Goal: Browse casually: Explore the website without a specific task or goal

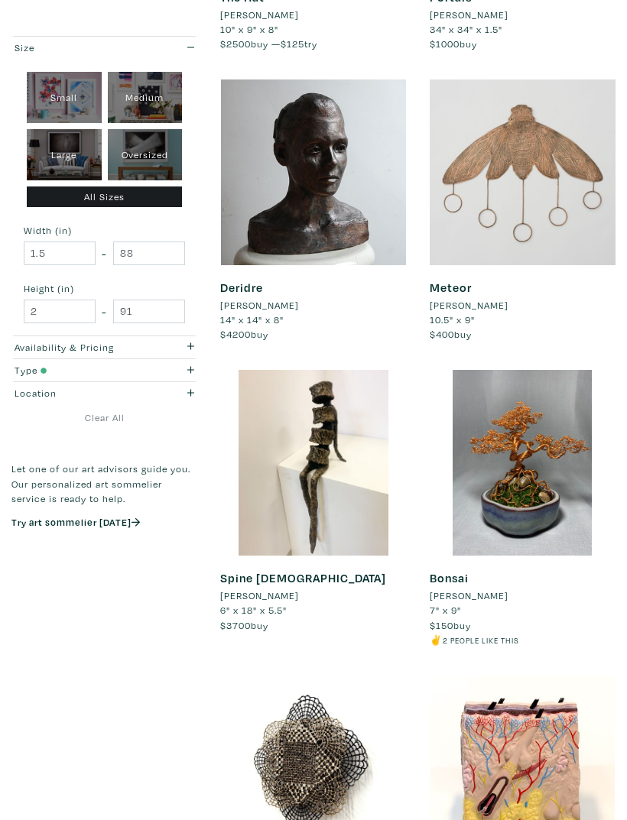
scroll to position [2905, 0]
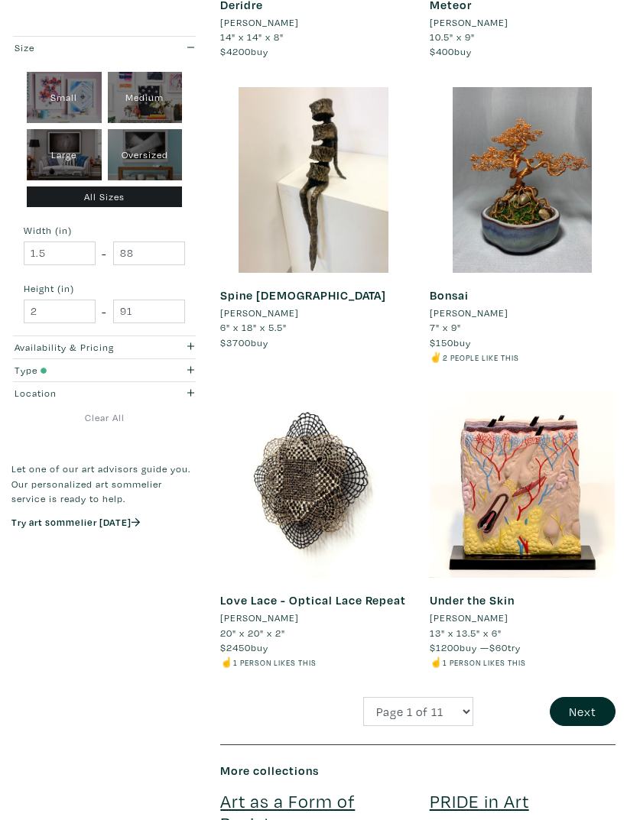
click at [575, 698] on button "Next" at bounding box center [582, 712] width 66 height 29
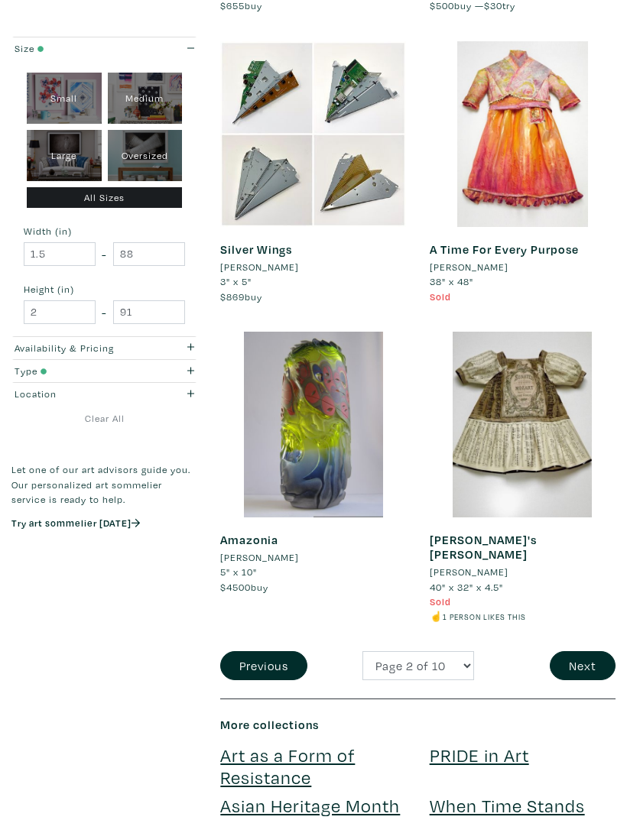
scroll to position [3237, 0]
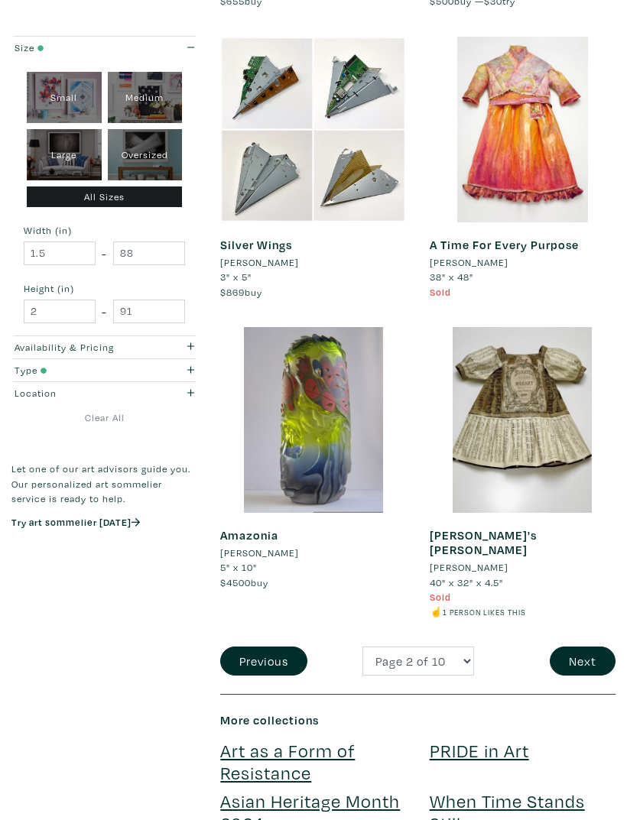
click at [580, 647] on button "Next" at bounding box center [582, 661] width 66 height 29
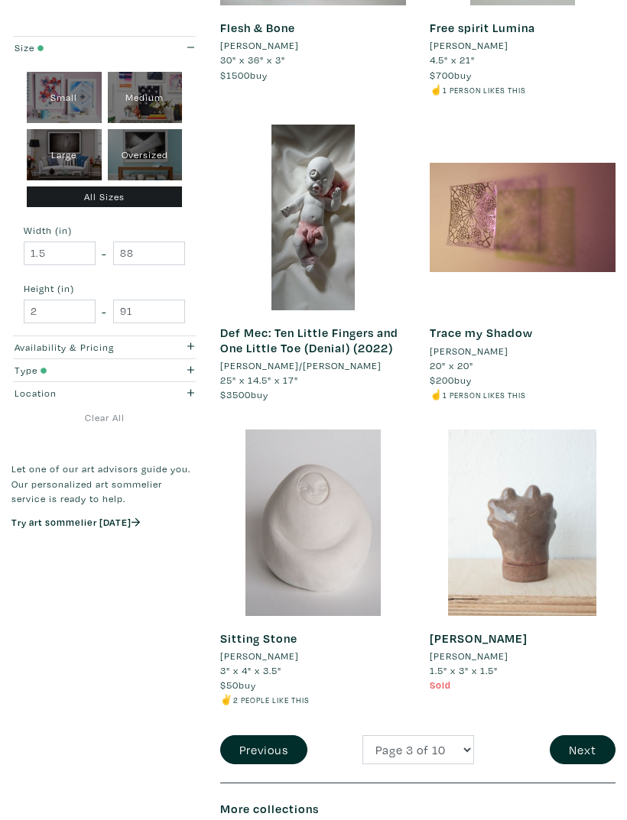
scroll to position [3180, 0]
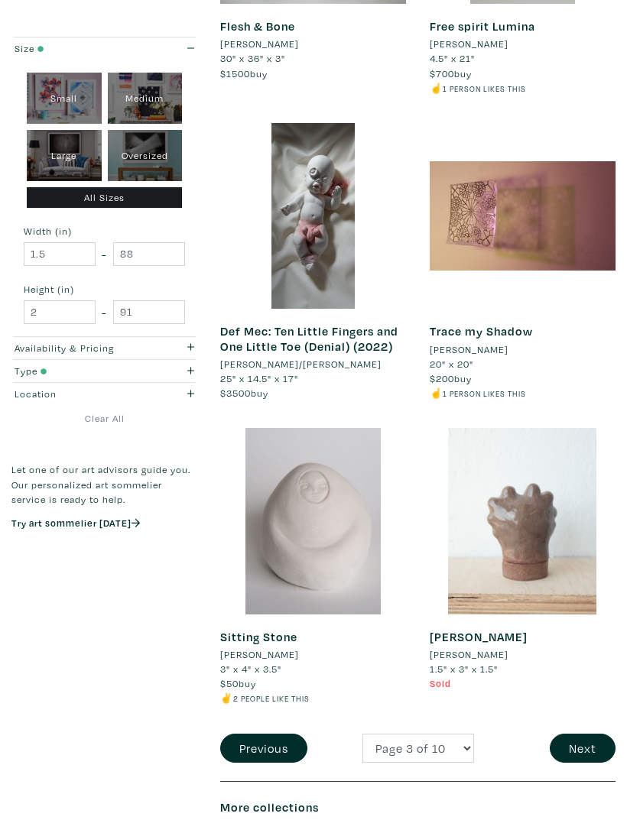
click at [572, 737] on button "Next" at bounding box center [582, 748] width 66 height 29
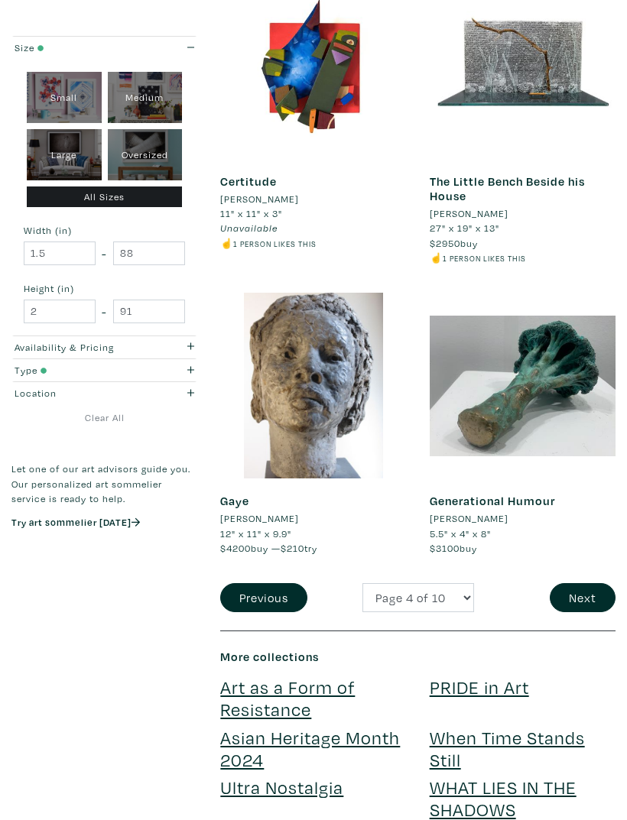
scroll to position [3288, 0]
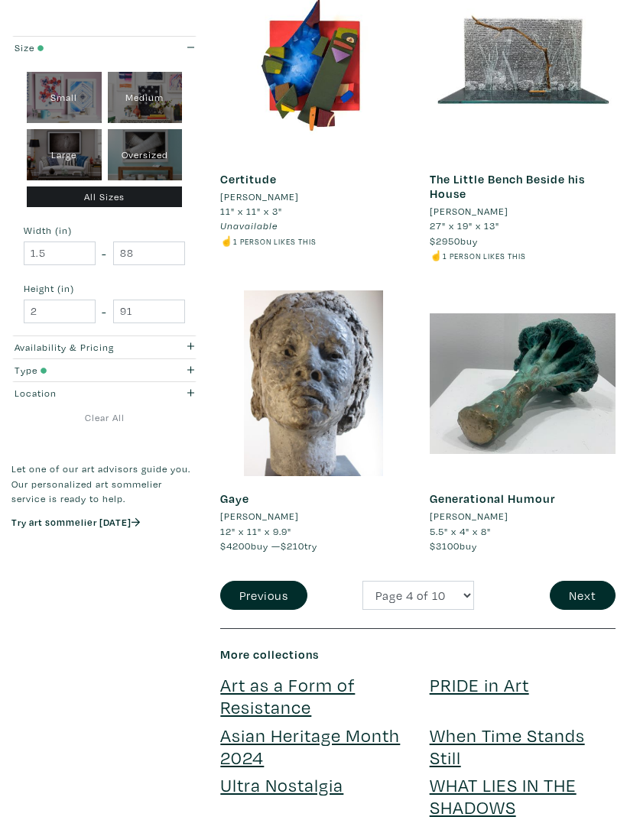
click at [569, 582] on button "Next" at bounding box center [582, 596] width 66 height 29
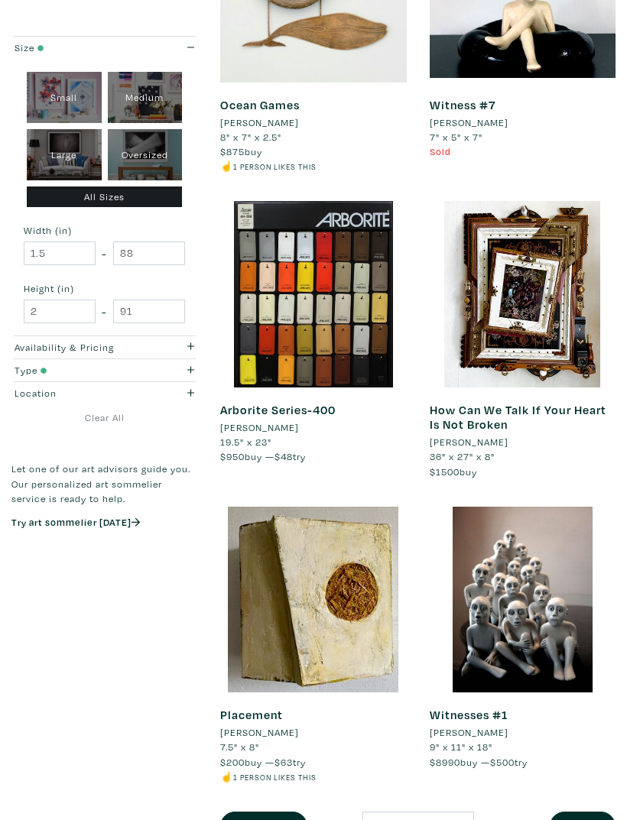
scroll to position [3059, 0]
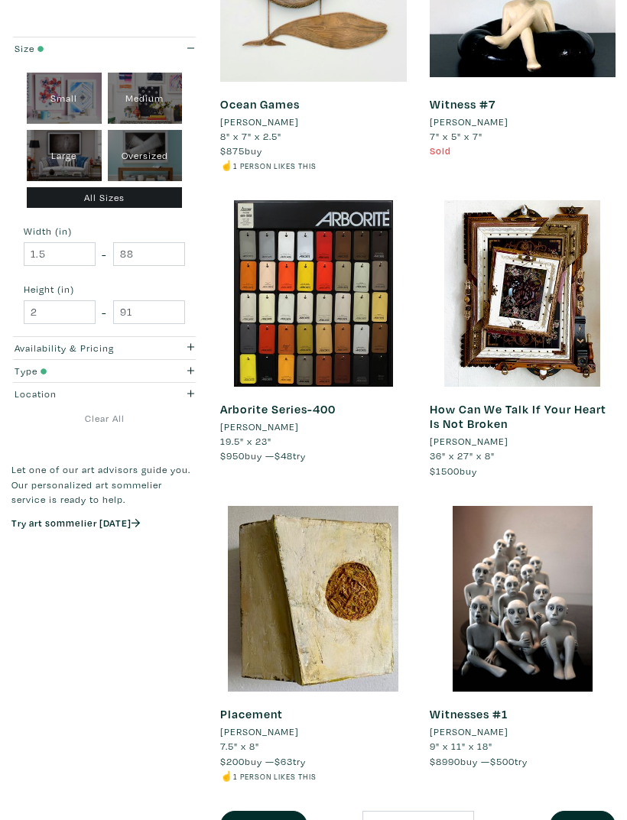
click at [573, 811] on button "Next" at bounding box center [582, 825] width 66 height 29
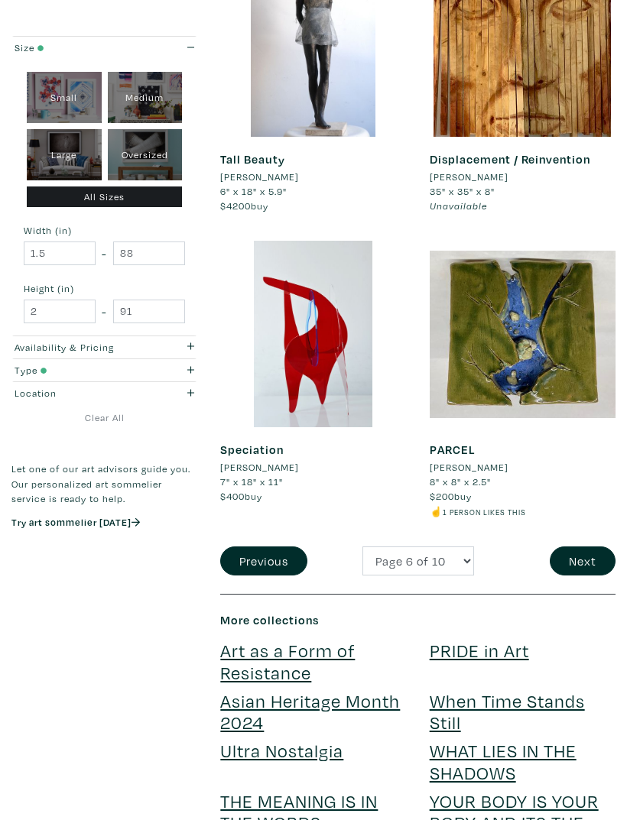
scroll to position [3400, 0]
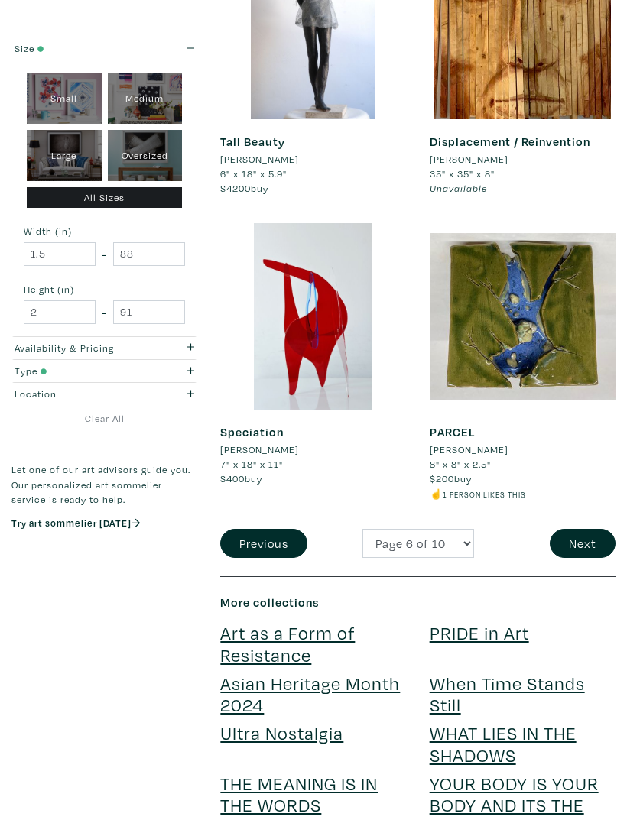
click at [574, 529] on button "Next" at bounding box center [582, 543] width 66 height 29
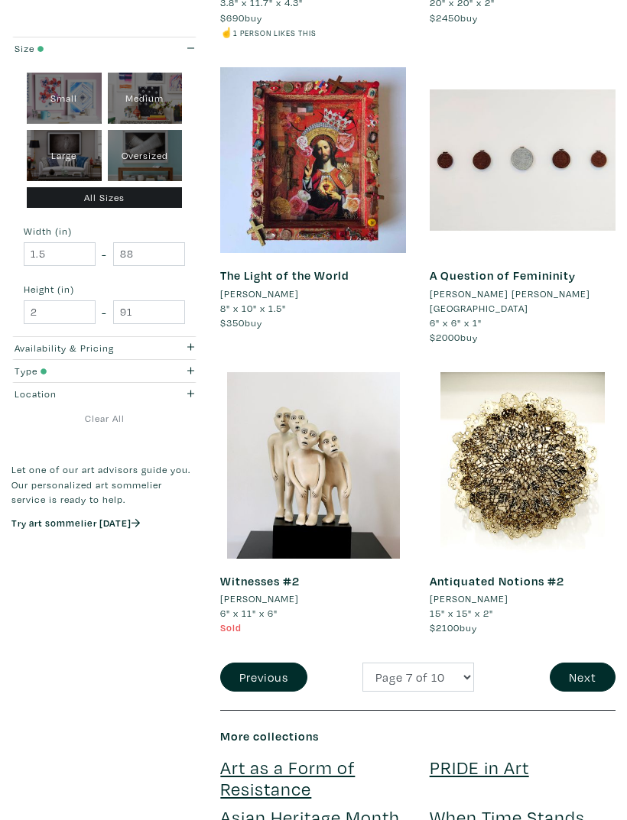
scroll to position [3292, 0]
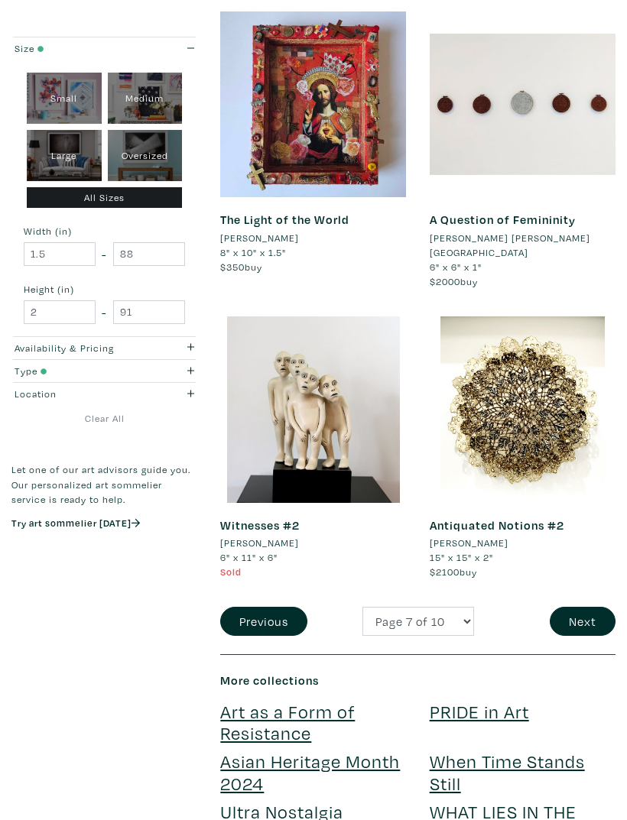
click at [572, 607] on button "Next" at bounding box center [582, 621] width 66 height 29
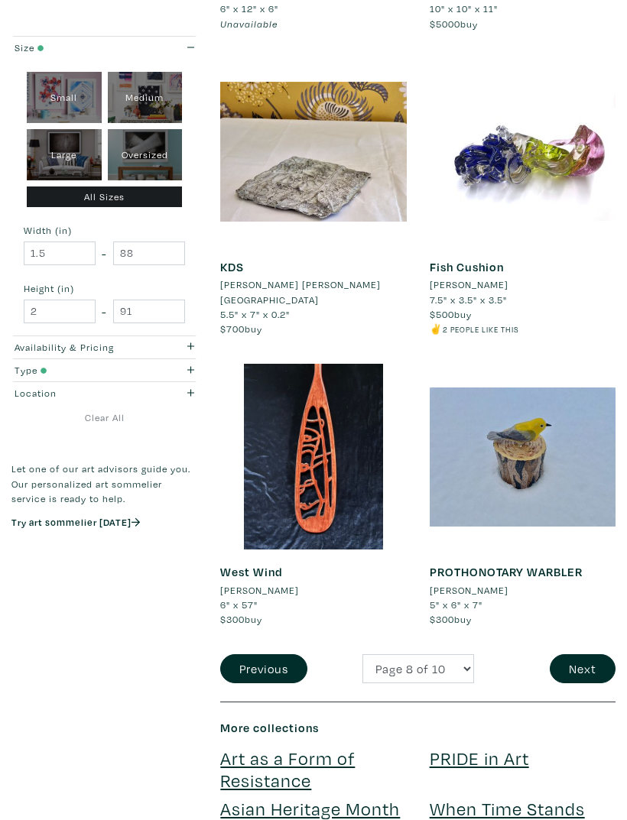
scroll to position [3231, 0]
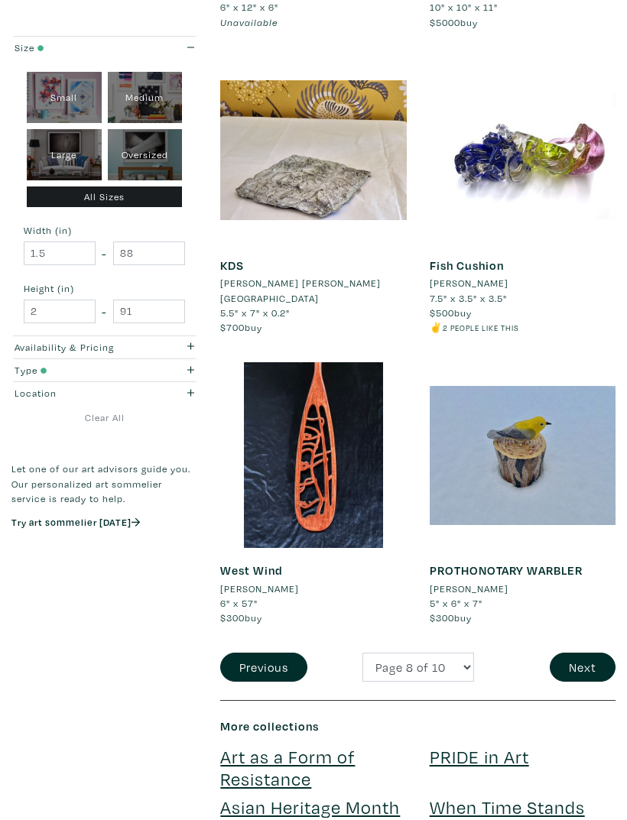
click at [569, 653] on button "Next" at bounding box center [582, 667] width 66 height 29
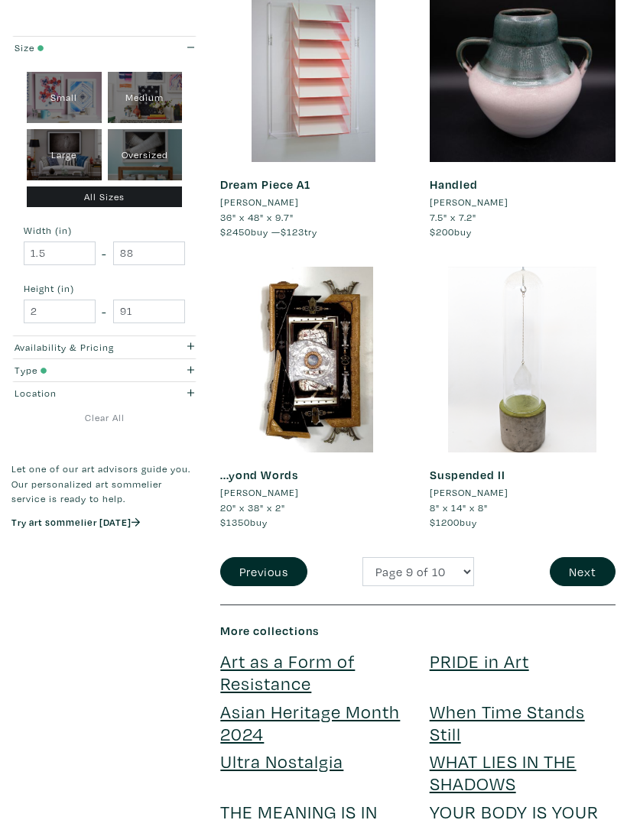
scroll to position [3316, 0]
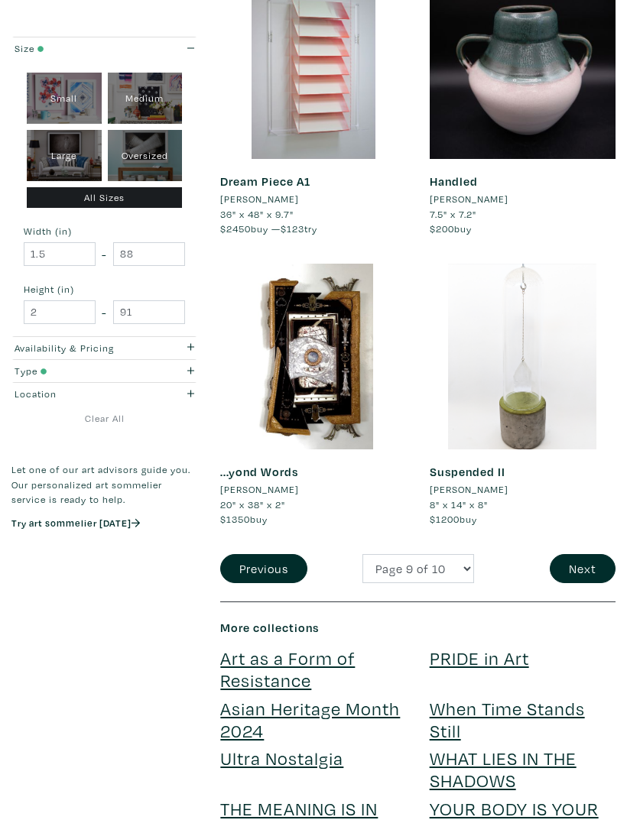
click at [578, 556] on button "Next" at bounding box center [582, 568] width 66 height 29
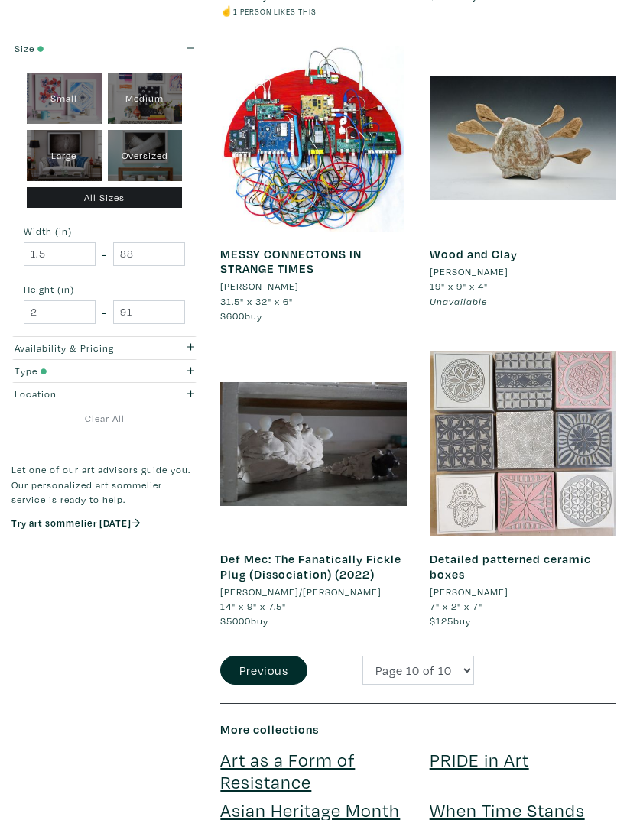
scroll to position [2958, 0]
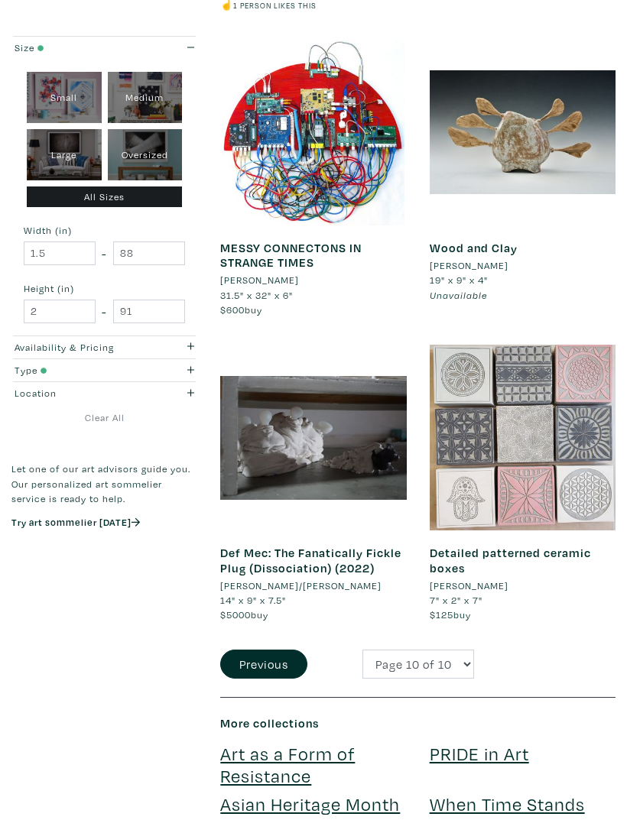
click at [455, 752] on link "PRIDE in Art" at bounding box center [478, 754] width 99 height 24
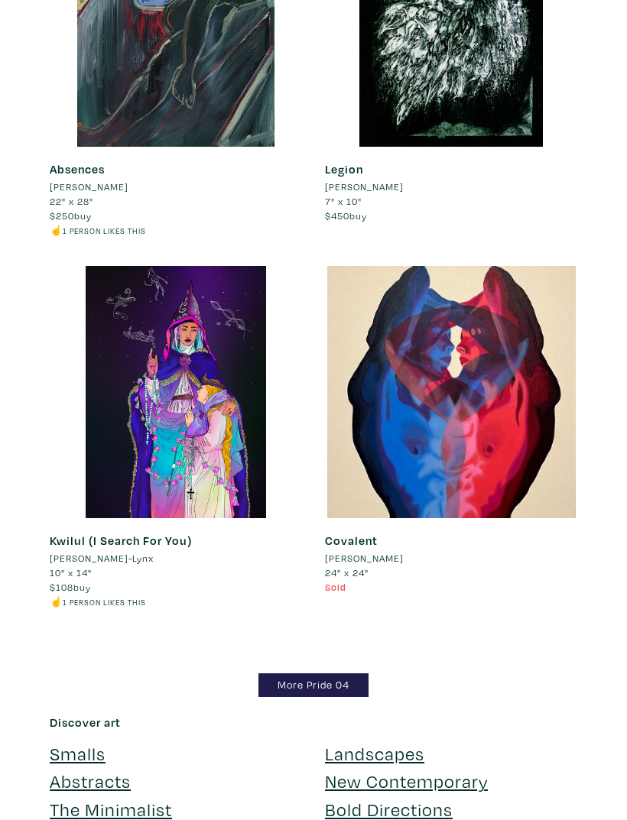
scroll to position [2301, 0]
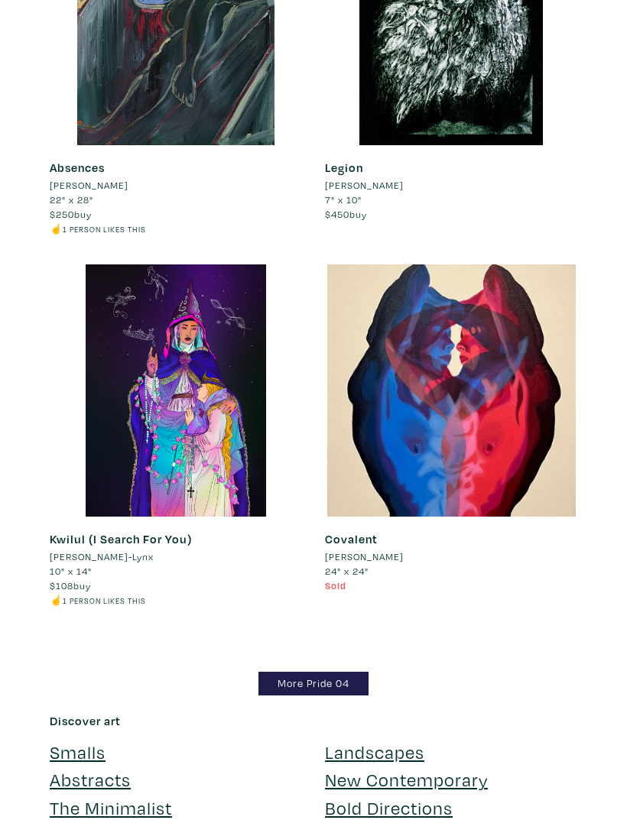
click at [298, 684] on link "More Pride 04" at bounding box center [313, 684] width 110 height 24
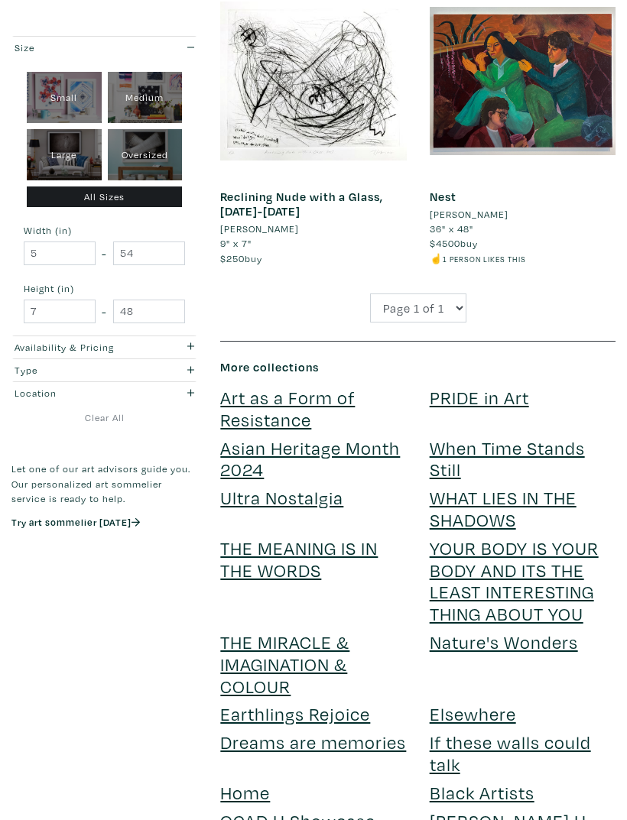
scroll to position [2139, 0]
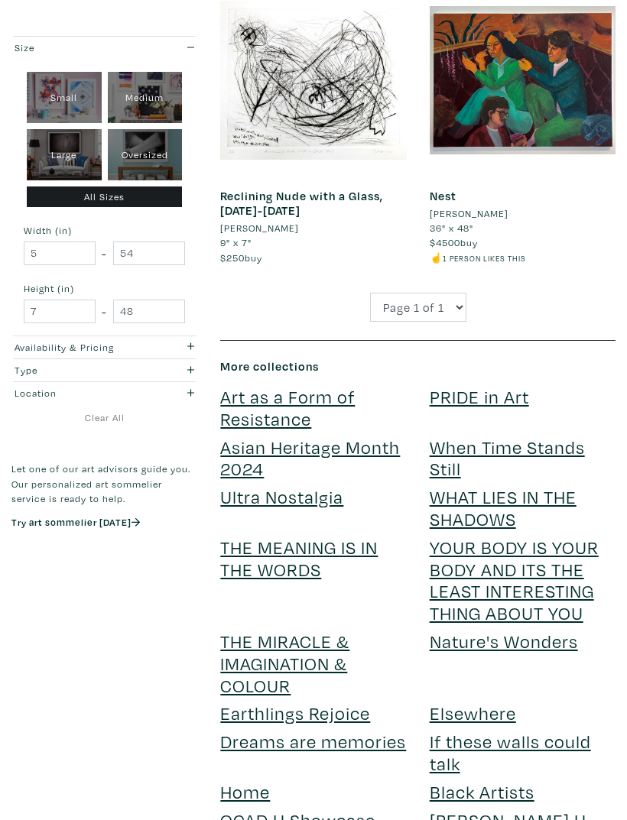
click at [468, 556] on link "YOUR BODY IS YOUR BODY AND ITS THE LEAST INTERESTING THING ABOUT YOU" at bounding box center [513, 580] width 169 height 89
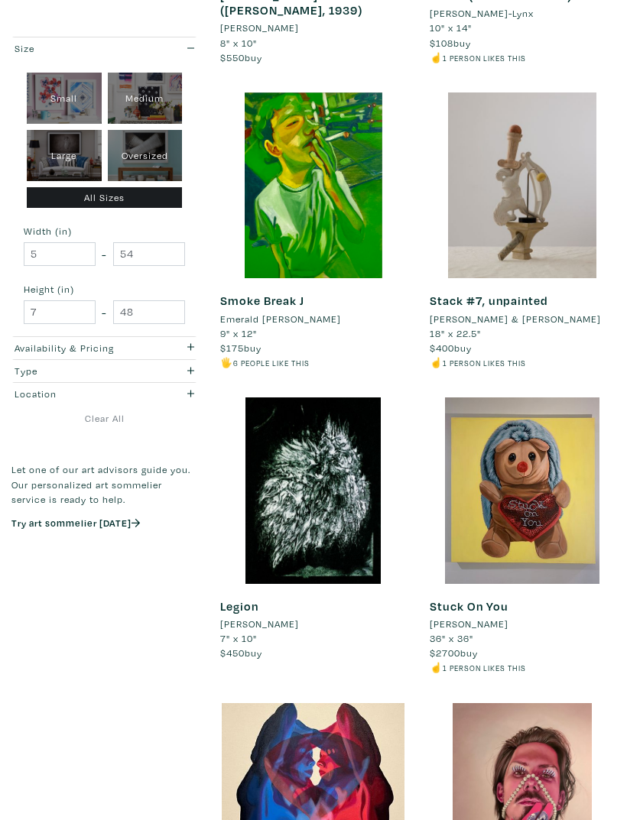
scroll to position [0, 0]
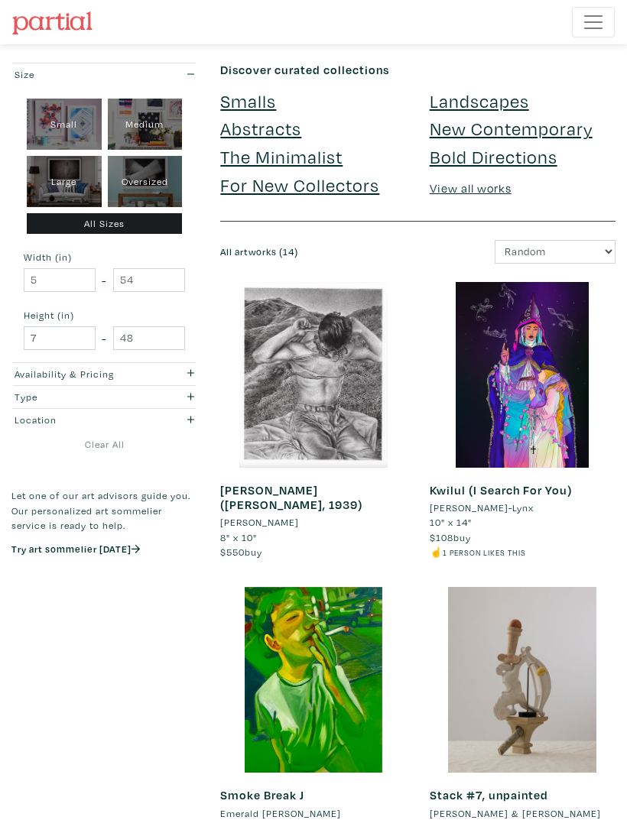
click at [147, 189] on div "Oversized" at bounding box center [145, 181] width 75 height 51
type input "48"
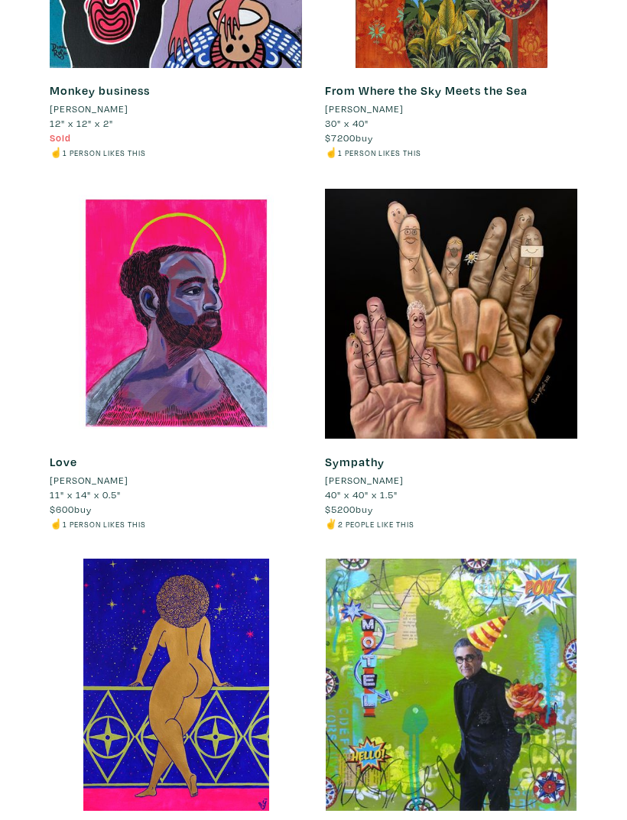
scroll to position [1602, 0]
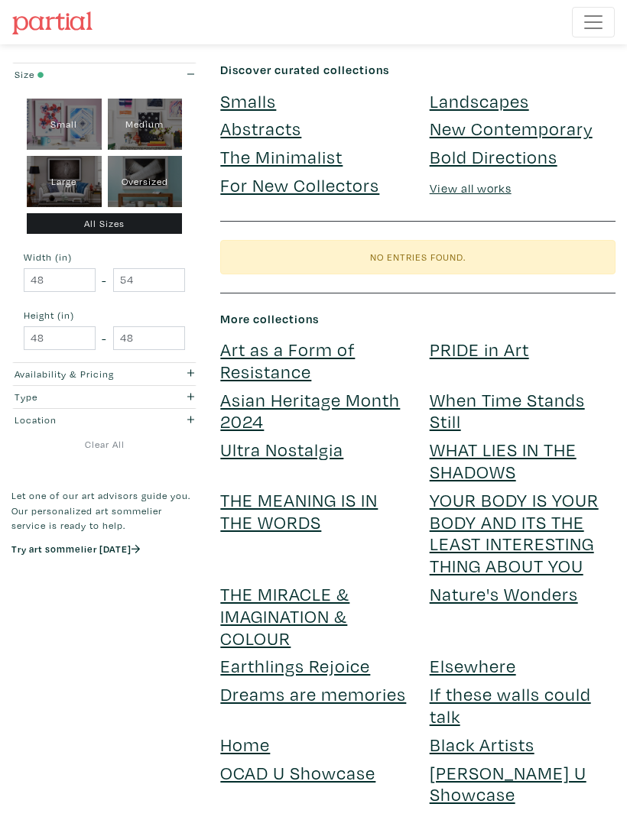
click at [144, 190] on div "Oversized" at bounding box center [145, 181] width 75 height 51
click at [67, 274] on input "48" at bounding box center [60, 280] width 72 height 24
click at [65, 280] on input "48" at bounding box center [60, 280] width 72 height 24
click at [44, 373] on div "Availability & Pricing" at bounding box center [79, 374] width 129 height 15
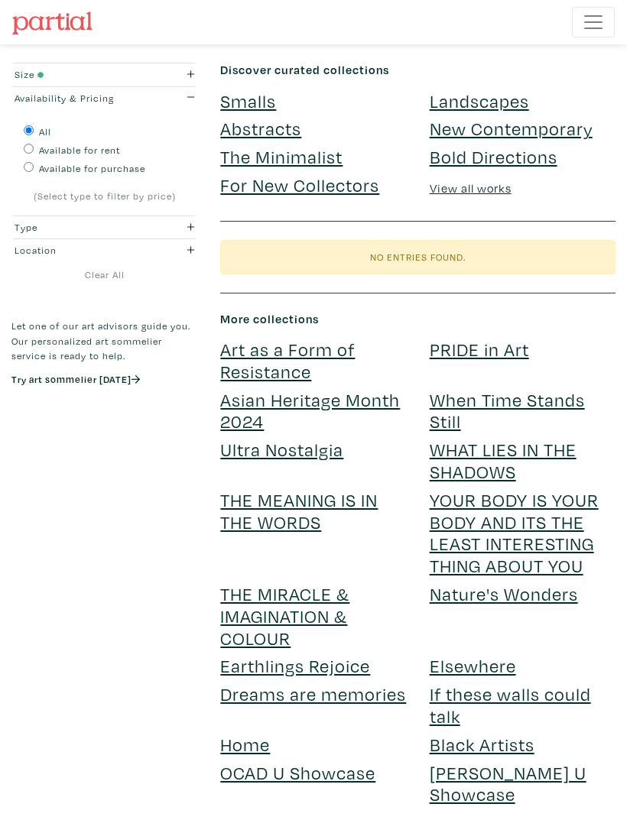
click at [34, 170] on input "Available for purchase" at bounding box center [29, 167] width 10 height 10
radio input "true"
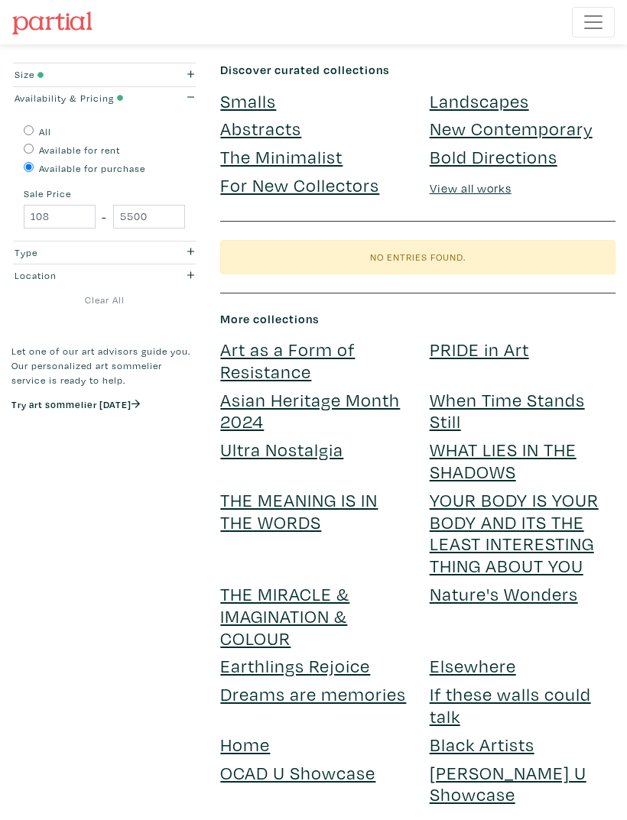
click at [27, 156] on div "Available for rent" at bounding box center [104, 149] width 161 height 18
click at [34, 131] on input "All" at bounding box center [29, 130] width 10 height 10
radio input "true"
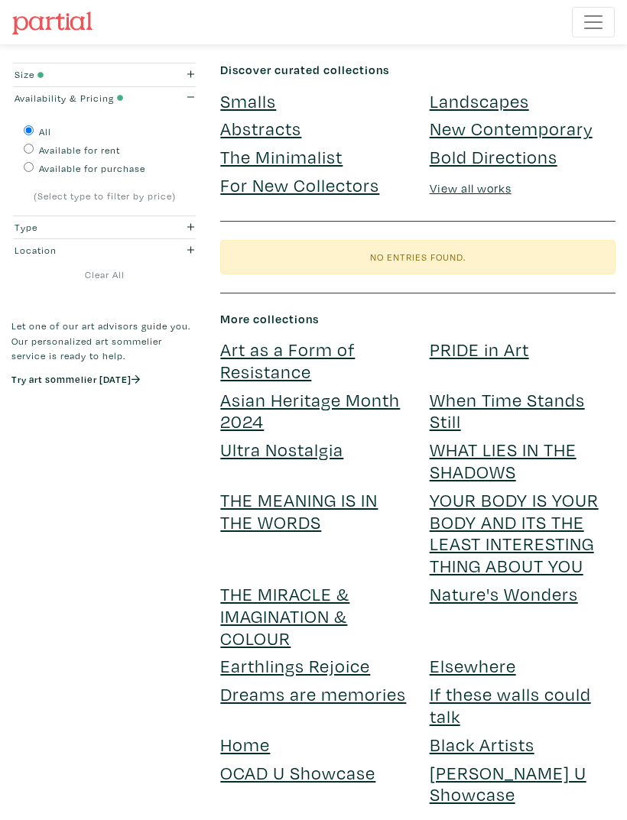
click at [28, 227] on div "Type" at bounding box center [79, 227] width 129 height 15
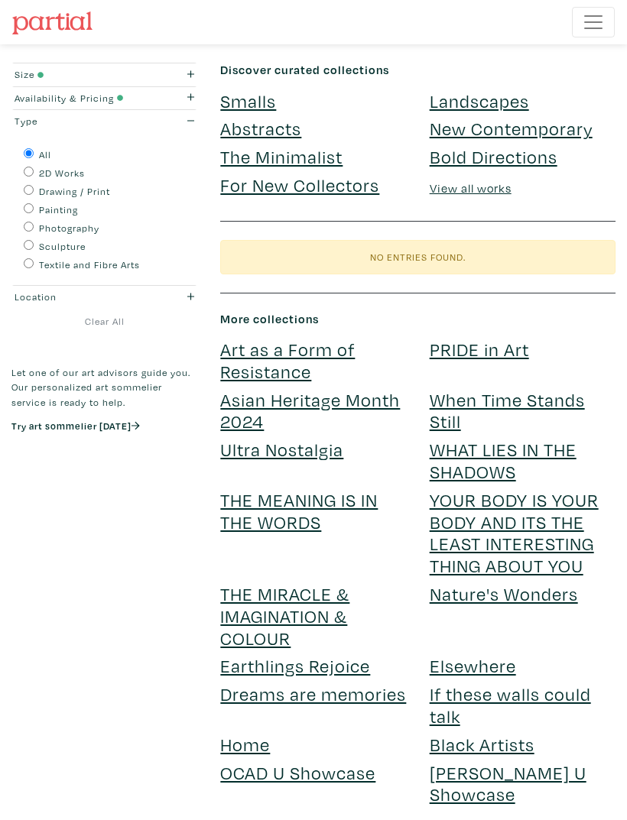
click at [27, 210] on input "Painting" at bounding box center [29, 208] width 10 height 10
radio input "true"
click at [446, 193] on link "View all works" at bounding box center [470, 187] width 82 height 15
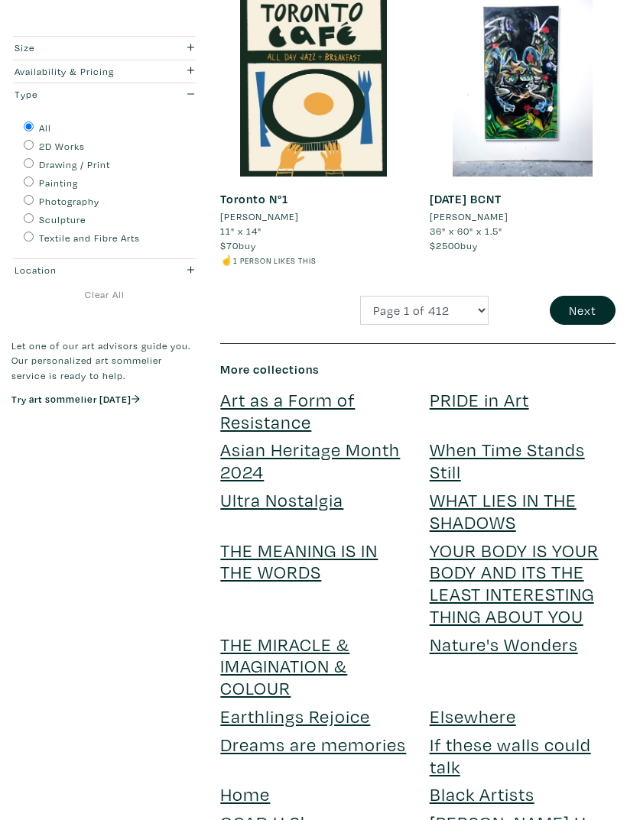
click at [579, 296] on button "Next" at bounding box center [582, 310] width 66 height 29
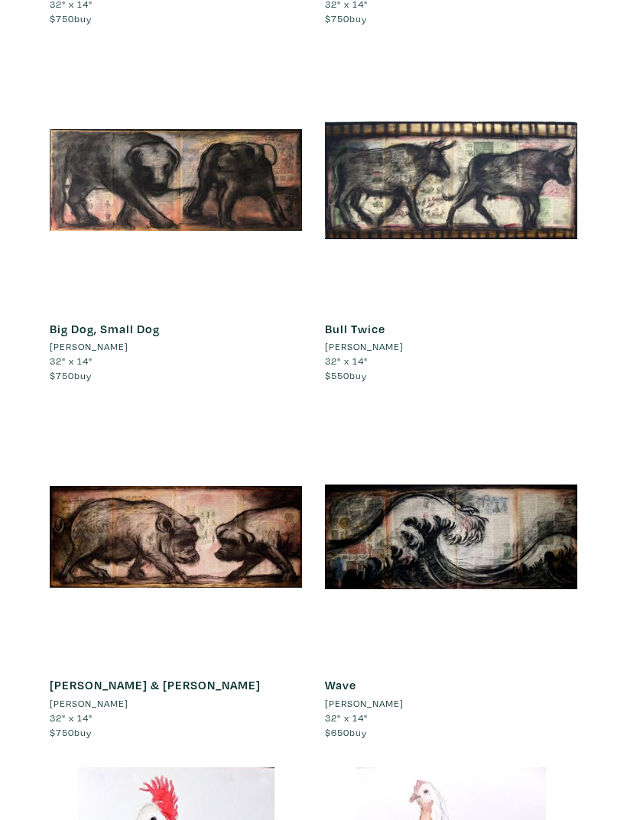
scroll to position [18510, 0]
